Goal: Check status: Check status

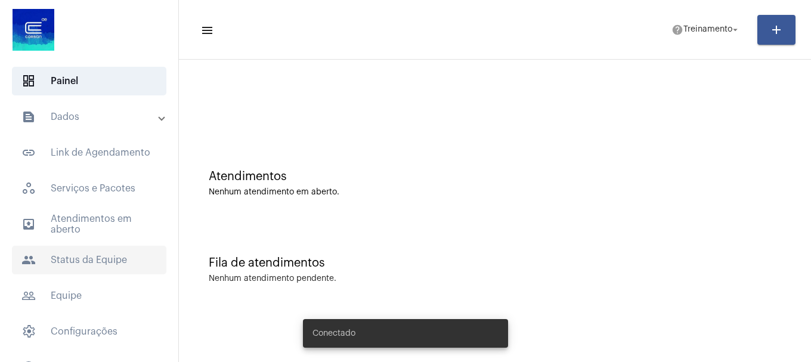
click at [80, 262] on span "people Status da Equipe" at bounding box center [89, 260] width 154 height 29
